Goal: Use online tool/utility: Utilize a website feature to perform a specific function

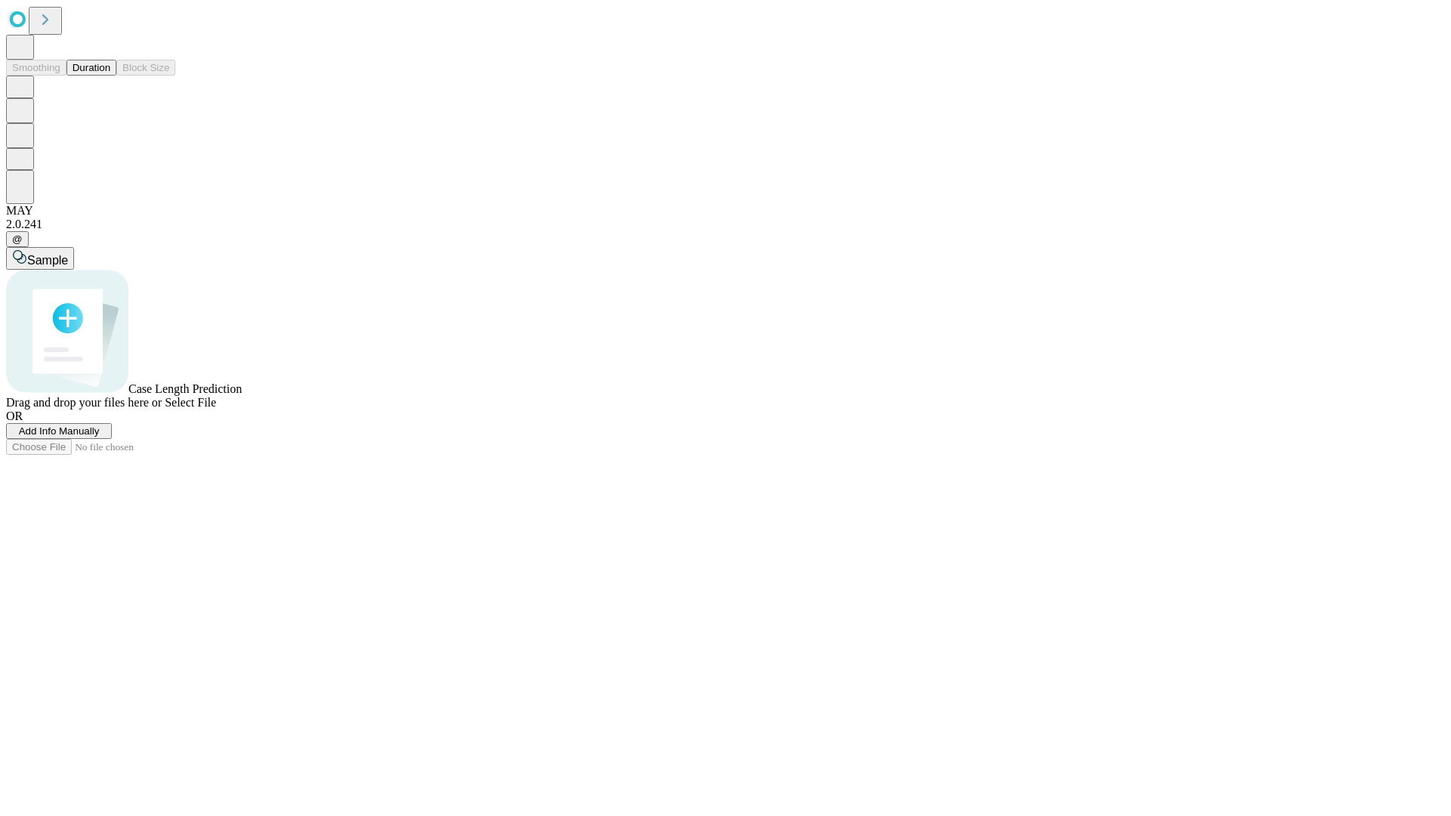
click at [110, 76] on button "Duration" at bounding box center [91, 68] width 50 height 16
click at [100, 437] on span "Add Info Manually" at bounding box center [59, 430] width 81 height 11
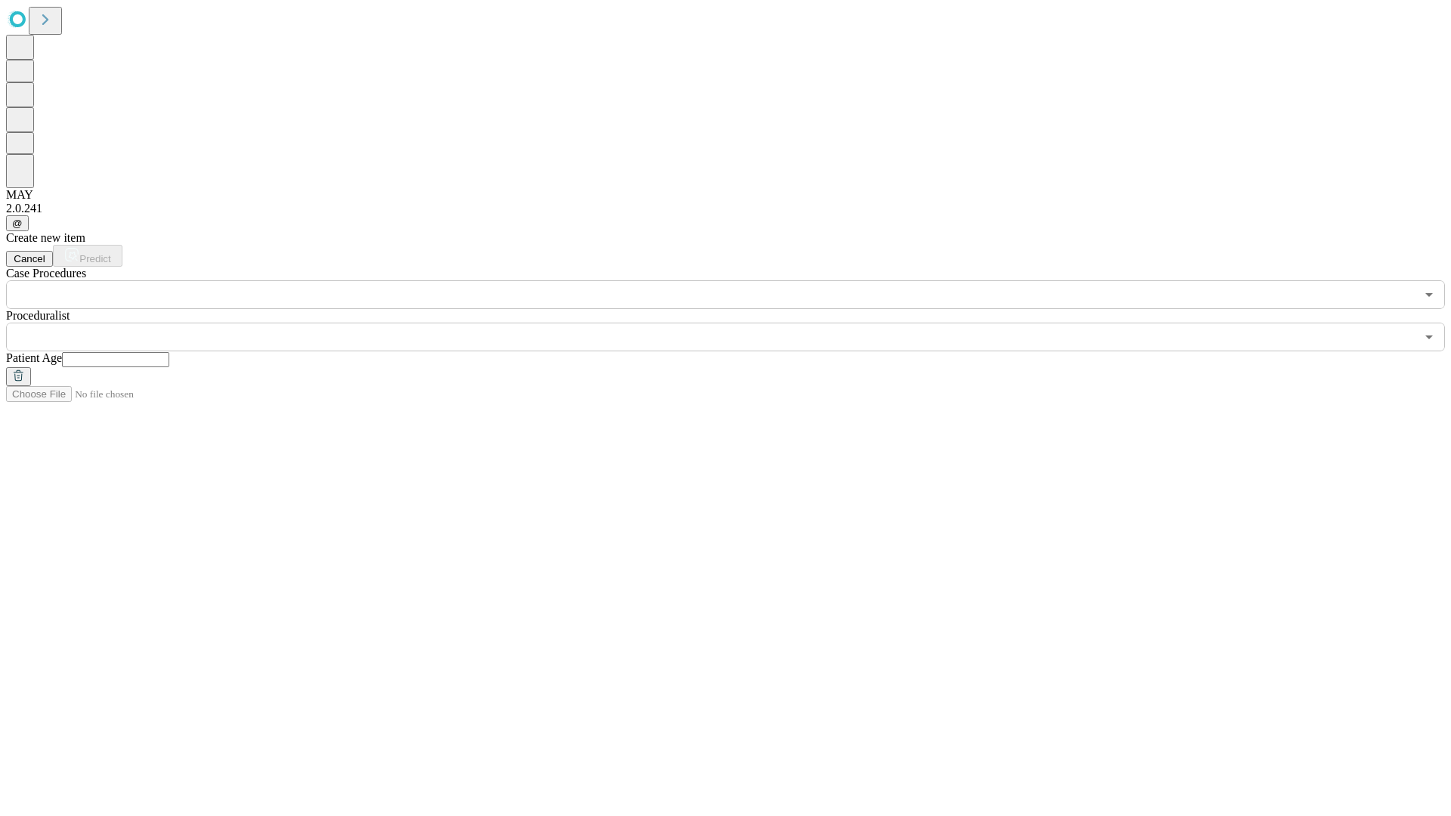
click at [169, 352] on input "text" at bounding box center [115, 359] width 107 height 15
type input "**"
click at [736, 323] on input "text" at bounding box center [710, 337] width 1409 height 29
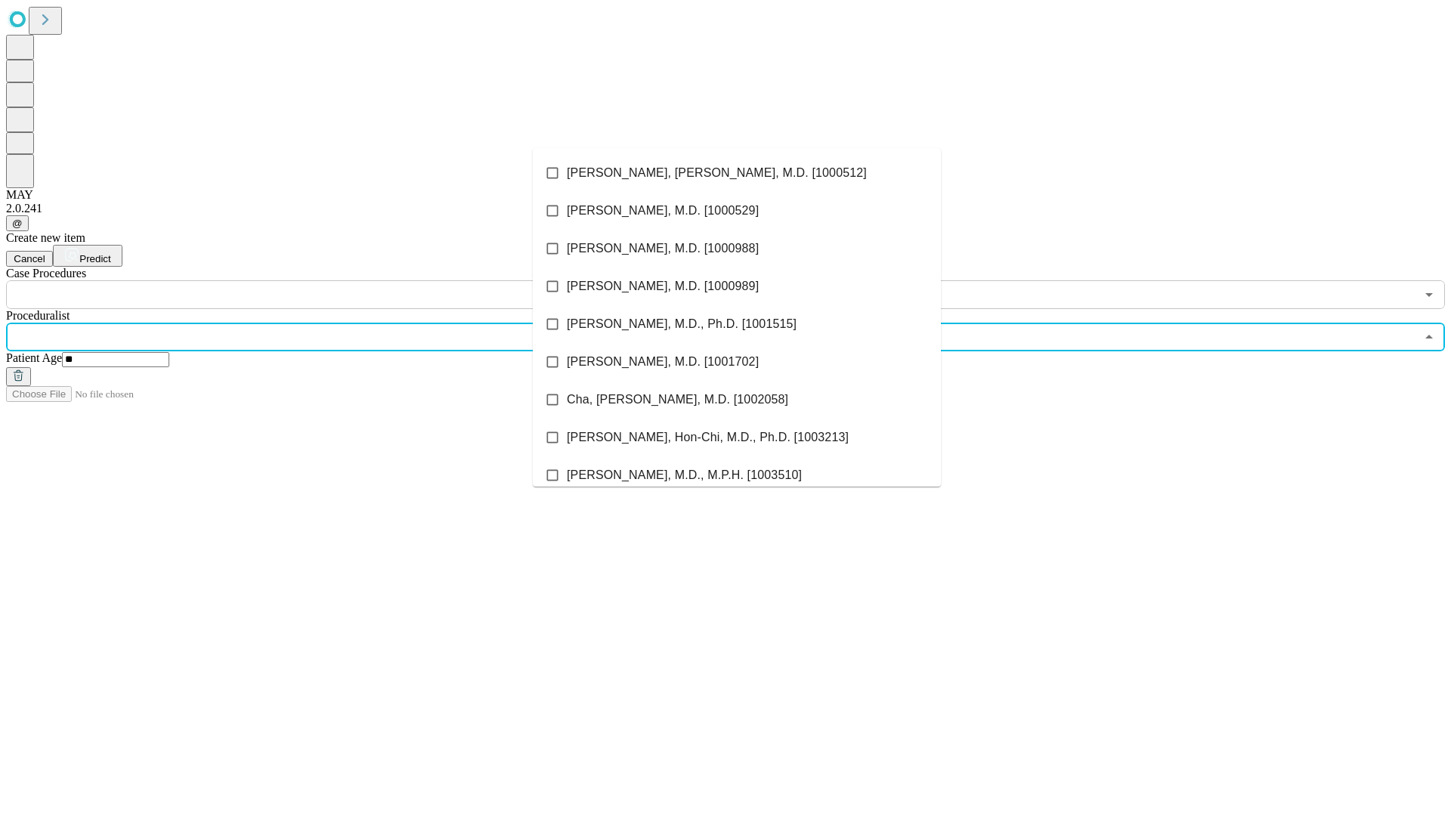
click at [737, 173] on li "[PERSON_NAME], [PERSON_NAME], M.D. [1000512]" at bounding box center [737, 173] width 408 height 38
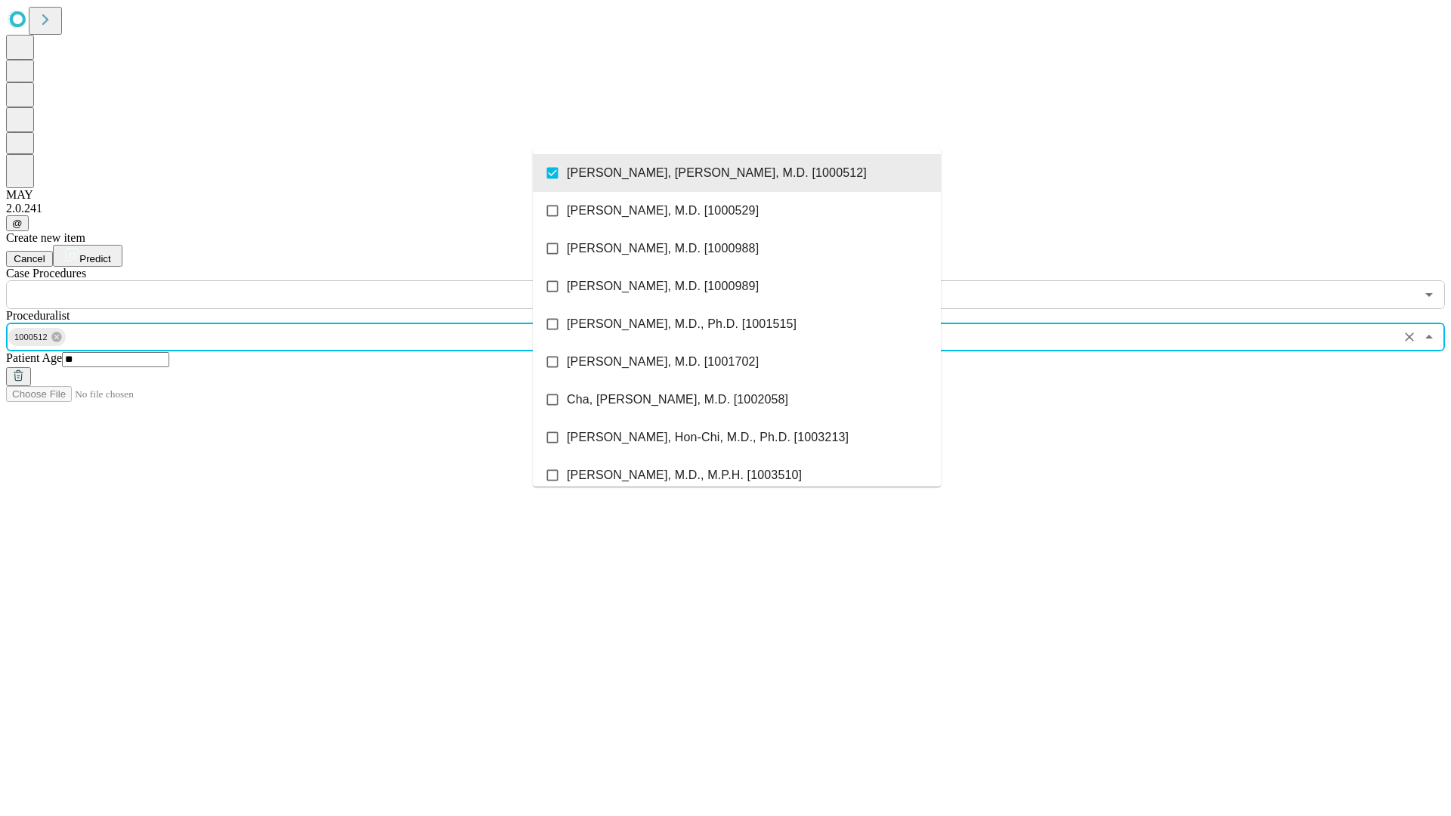
click at [317, 280] on input "text" at bounding box center [710, 294] width 1409 height 29
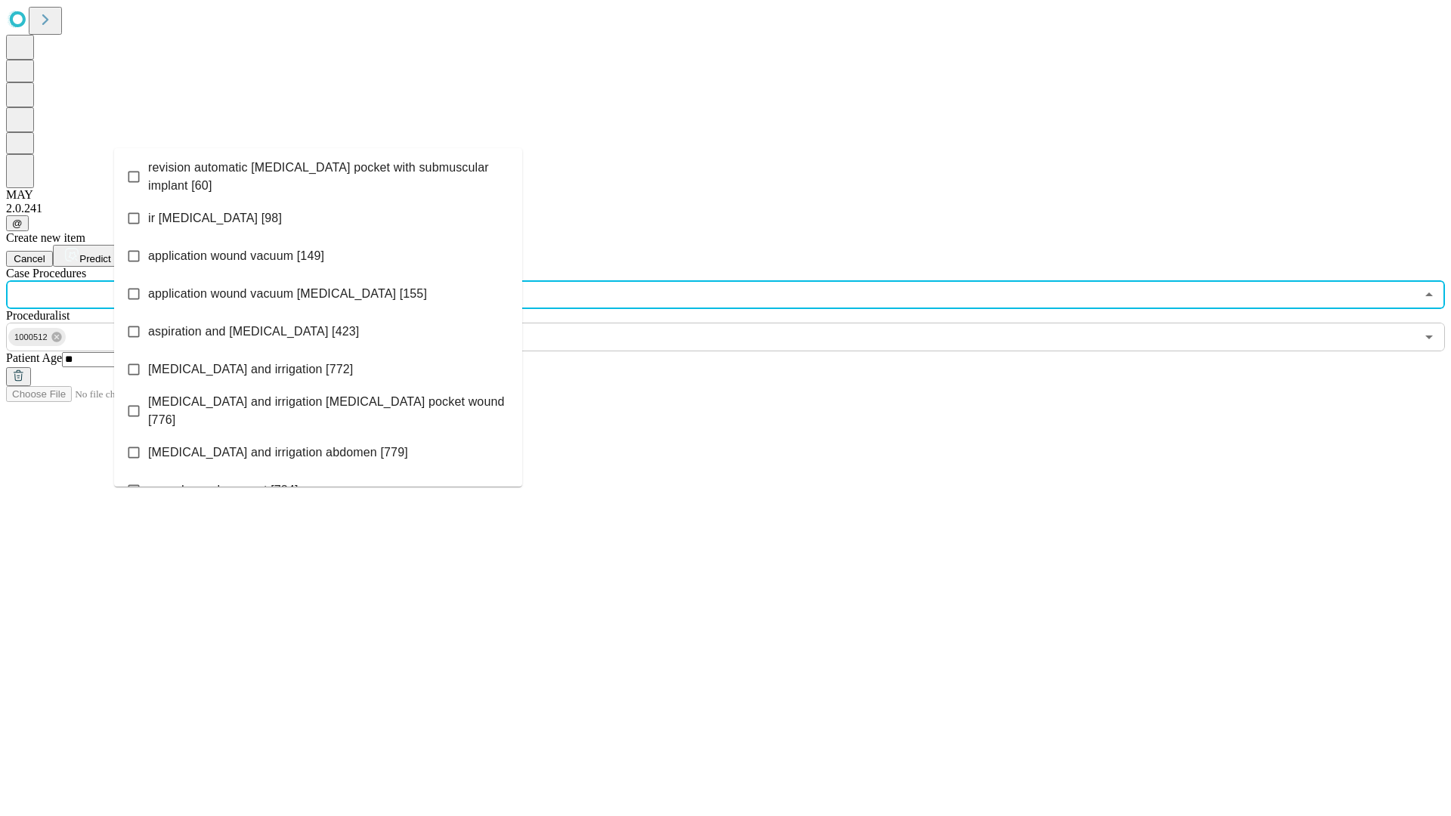
click at [318, 173] on span "revision automatic [MEDICAL_DATA] pocket with submuscular implant [60]" at bounding box center [329, 177] width 362 height 36
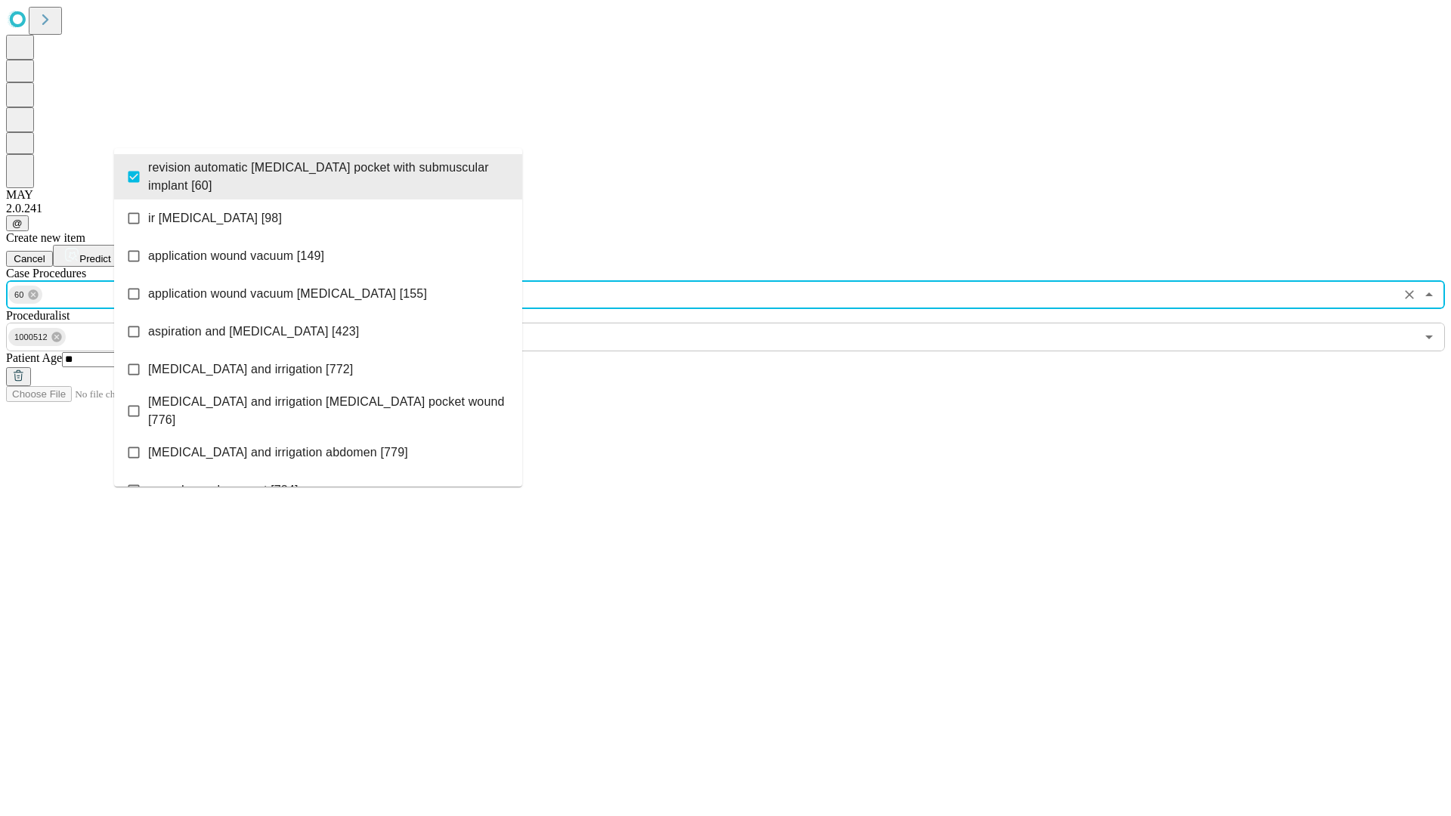
click at [110, 253] on span "Predict" at bounding box center [94, 258] width 31 height 11
